Goal: Task Accomplishment & Management: Use online tool/utility

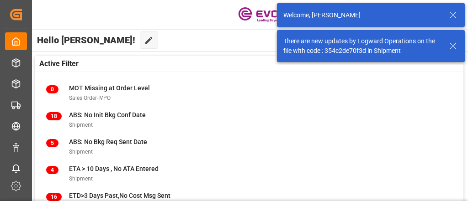
click at [454, 15] on icon at bounding box center [452, 15] width 11 height 11
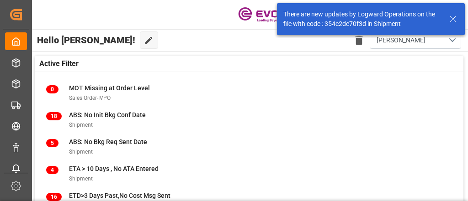
click at [452, 23] on icon at bounding box center [452, 19] width 11 height 11
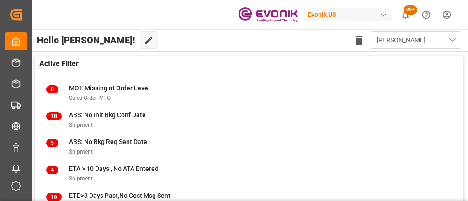
click at [449, 37] on button "[PERSON_NAME]" at bounding box center [414, 40] width 91 height 17
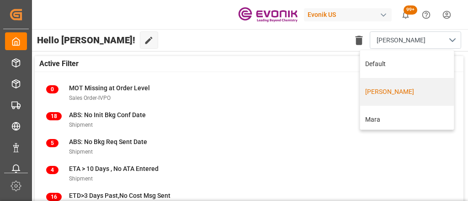
click at [398, 97] on div "[PERSON_NAME]" at bounding box center [407, 92] width 94 height 28
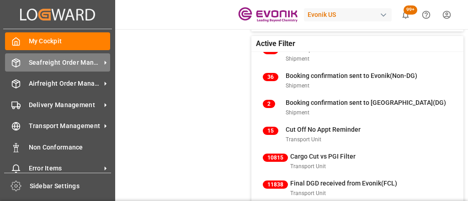
click at [93, 69] on div "Seafreight Order Management Seafreight Order Management" at bounding box center [57, 62] width 105 height 18
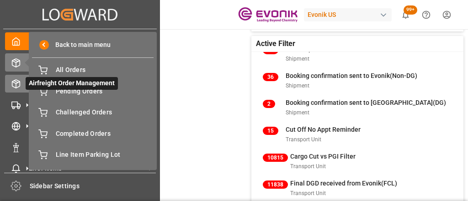
click at [16, 86] on line at bounding box center [16, 86] width 0 height 5
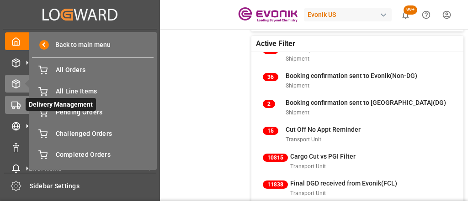
click at [20, 107] on icon at bounding box center [15, 105] width 9 height 9
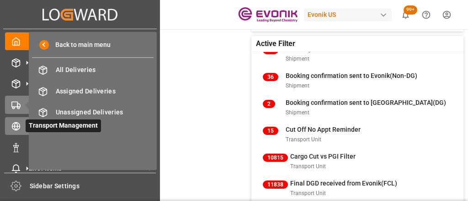
click at [20, 123] on icon at bounding box center [15, 126] width 9 height 9
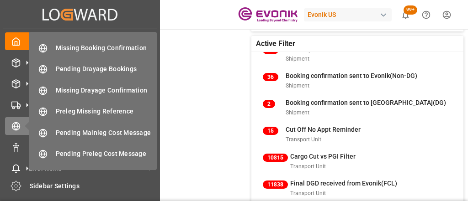
scroll to position [102, 0]
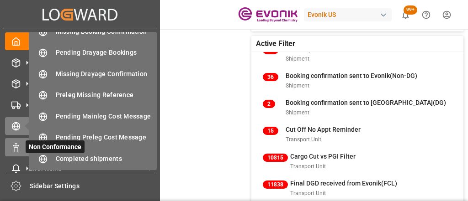
click at [19, 148] on icon at bounding box center [15, 147] width 9 height 9
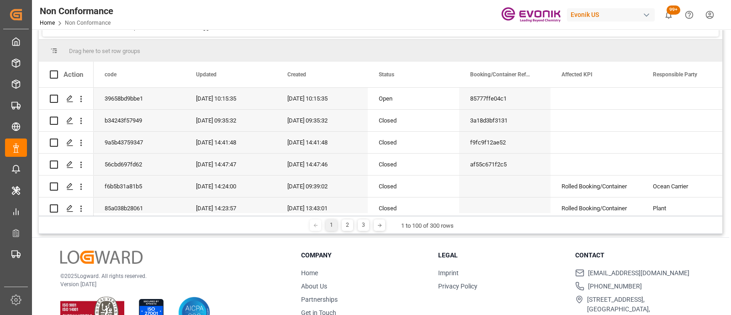
scroll to position [79, 0]
drag, startPoint x: 428, startPoint y: 0, endPoint x: 421, endPoint y: 267, distance: 267.3
click at [421, 201] on div "Company Home About Us Partnerships Get in Touch" at bounding box center [364, 286] width 126 height 73
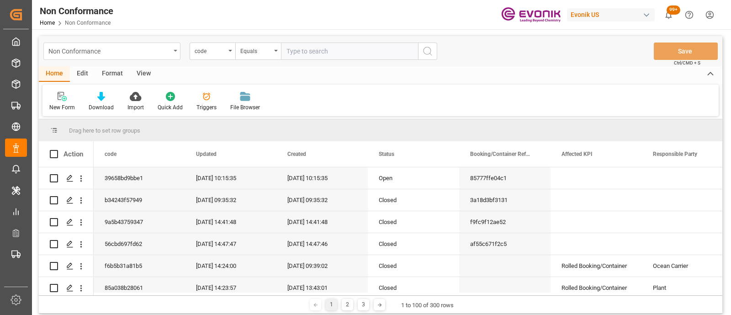
click at [173, 49] on div "Non Conformance" at bounding box center [111, 50] width 137 height 17
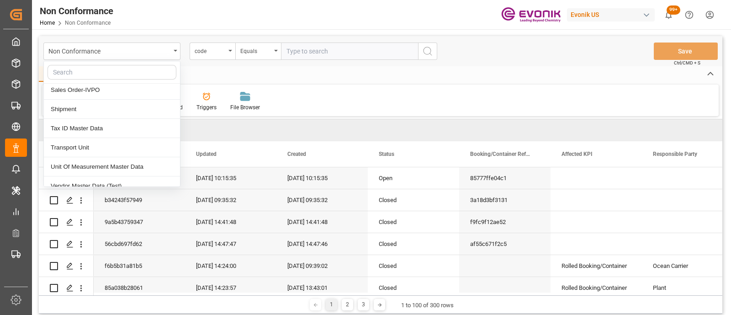
scroll to position [203, 0]
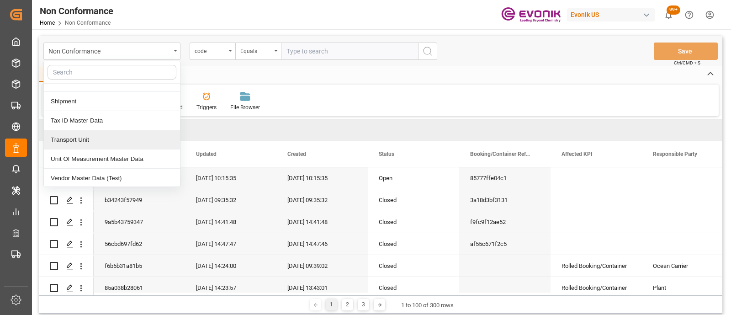
click at [144, 137] on div "Transport Unit" at bounding box center [112, 139] width 136 height 19
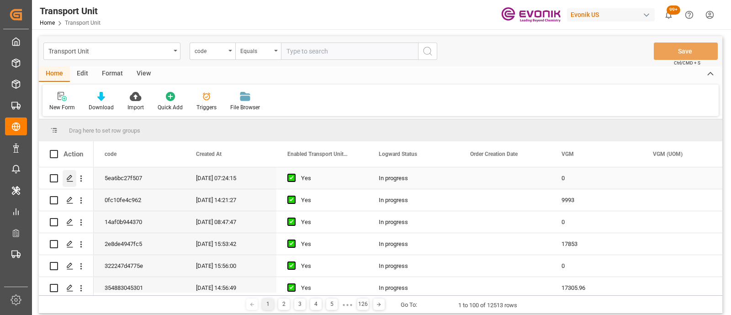
click at [69, 179] on polygon "Press SPACE to select this row." at bounding box center [69, 177] width 5 height 5
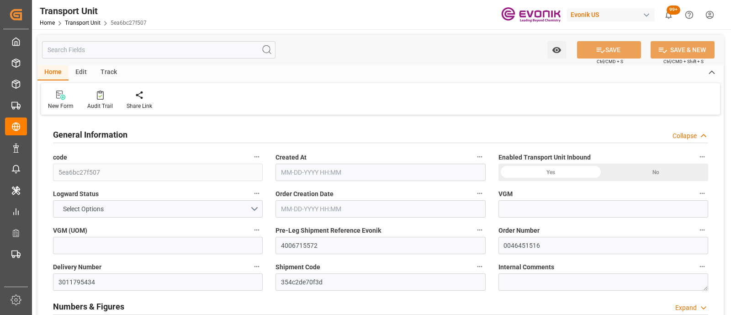
type input "0"
type input "ONE"
type input "Ocean Network Express"
type input "USLAX"
type input "JPNGO"
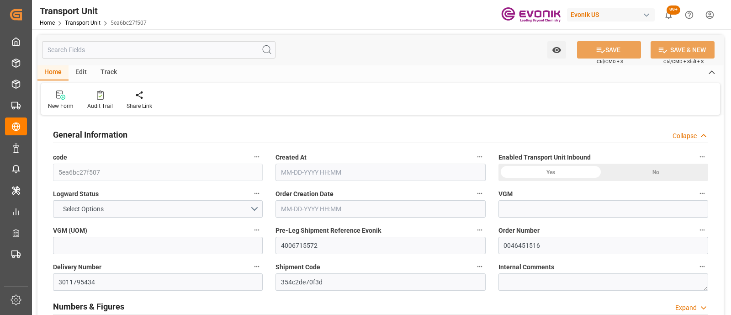
type input "8885.62"
type input "[DATE] 07:24"
type input "[DATE]"
type input "[DATE] 00:00"
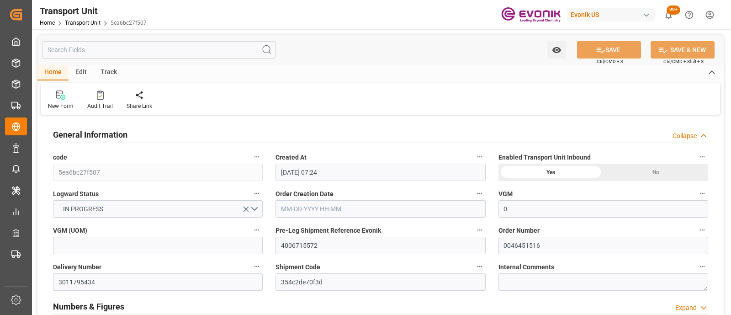
type input "[DATE] 00:00"
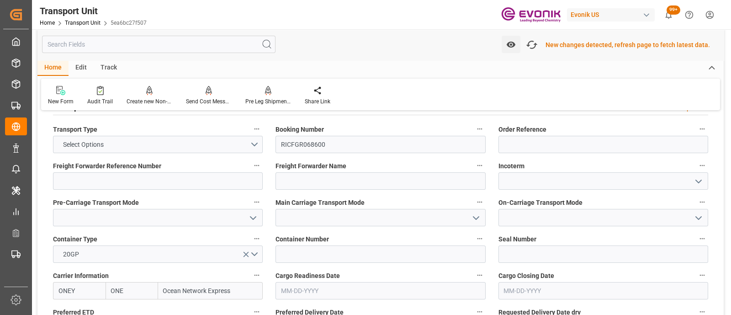
scroll to position [230, 0]
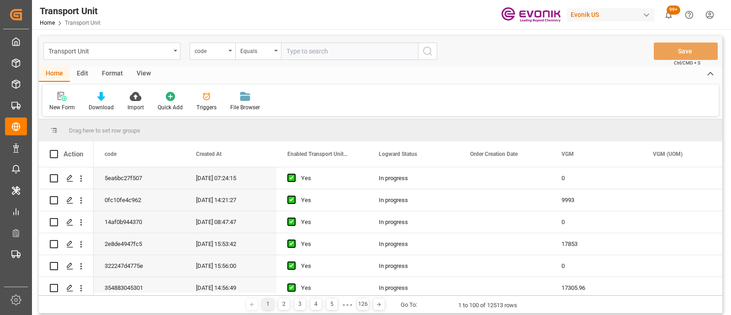
click at [170, 56] on div "Transport Unit" at bounding box center [111, 50] width 137 height 17
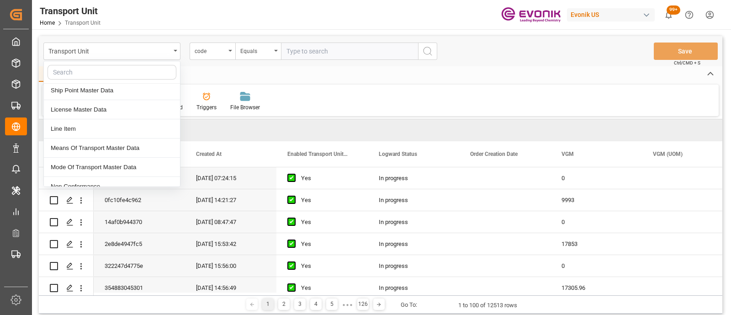
scroll to position [76, 0]
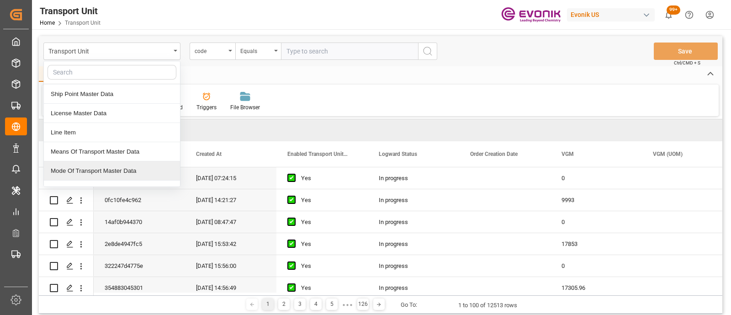
click at [148, 168] on div "Mode Of Transport Master Data" at bounding box center [112, 170] width 136 height 19
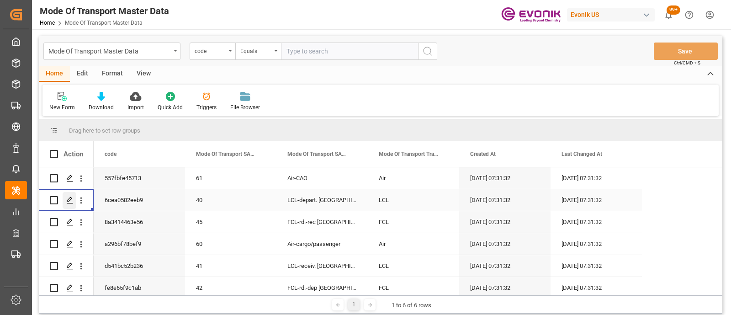
click at [71, 200] on icon "Press SPACE to select this row." at bounding box center [69, 199] width 7 height 7
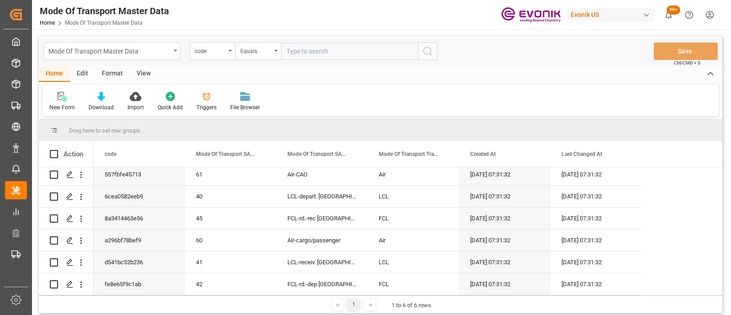
click at [165, 52] on div "Mode Of Transport Master Data" at bounding box center [109, 50] width 122 height 11
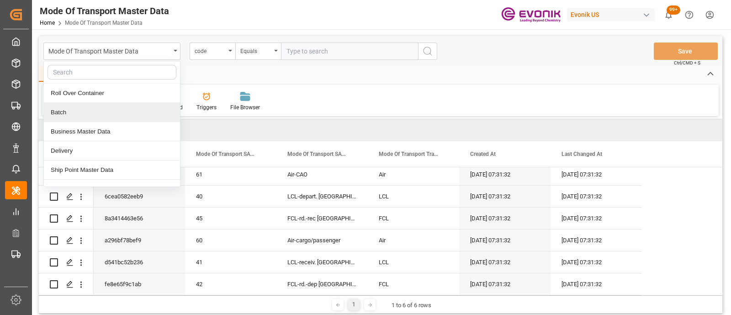
scroll to position [0, 0]
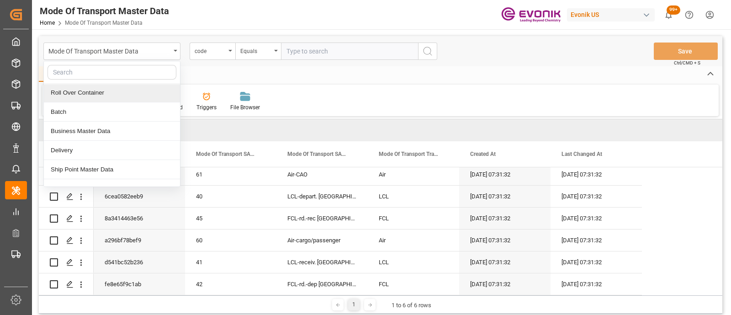
click at [124, 96] on div "Roll Over Container" at bounding box center [112, 92] width 136 height 19
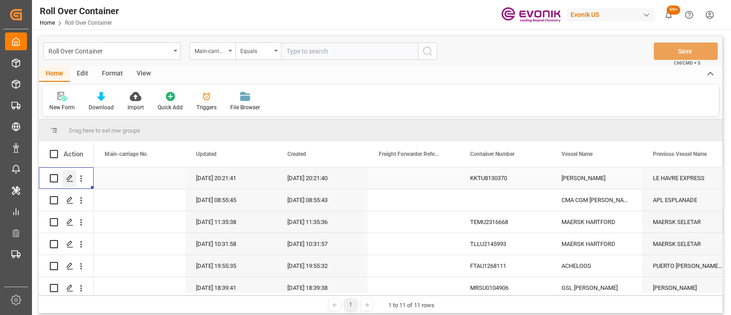
click at [68, 185] on div "Press SPACE to select this row." at bounding box center [70, 178] width 14 height 17
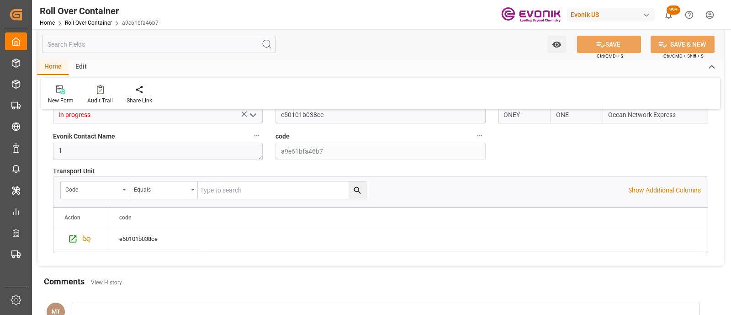
scroll to position [144, 0]
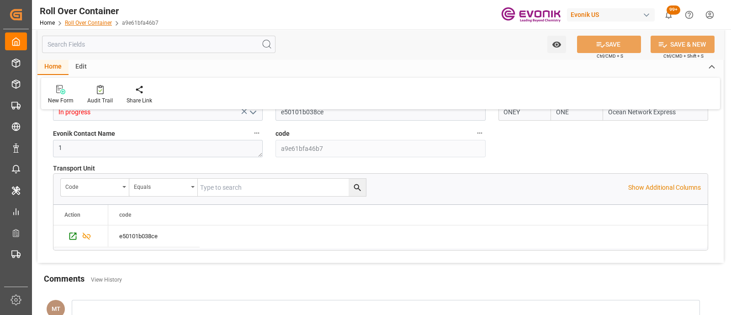
click at [106, 21] on link "Roll Over Container" at bounding box center [88, 23] width 47 height 6
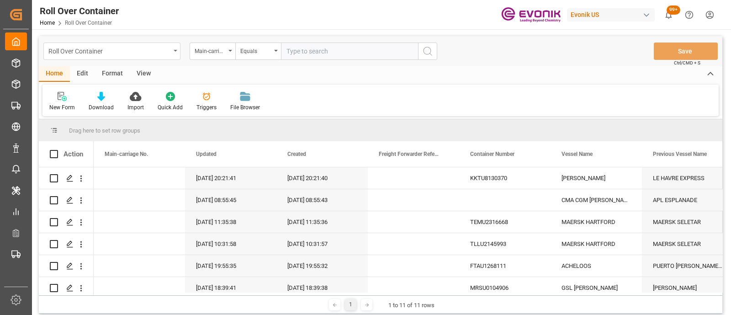
click at [179, 53] on div "Roll Over Container" at bounding box center [111, 50] width 137 height 17
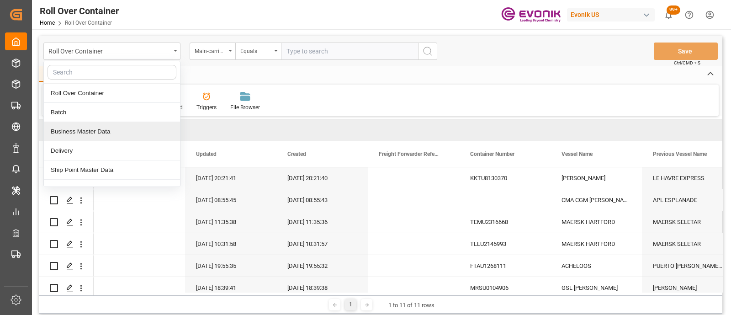
click at [135, 129] on div "Business Master Data" at bounding box center [112, 131] width 136 height 19
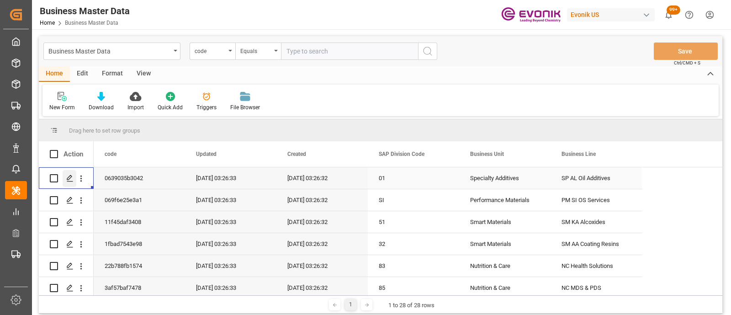
click at [70, 178] on polygon "Press SPACE to select this row." at bounding box center [69, 177] width 5 height 5
